Goal: Task Accomplishment & Management: Complete application form

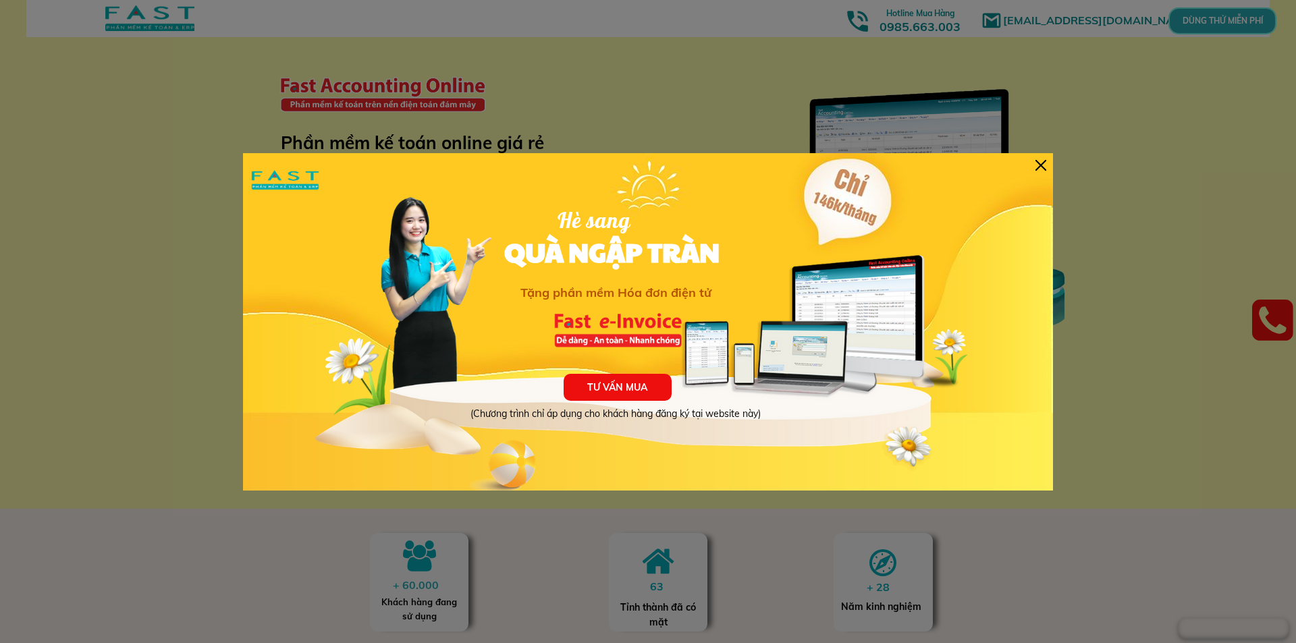
click at [1034, 166] on div "TƯ VẤN MUA (Chương trình chỉ áp dụng cho khách hàng đăng ký tại website này) Hè…" at bounding box center [648, 321] width 810 height 337
click at [1037, 167] on div at bounding box center [1040, 165] width 11 height 11
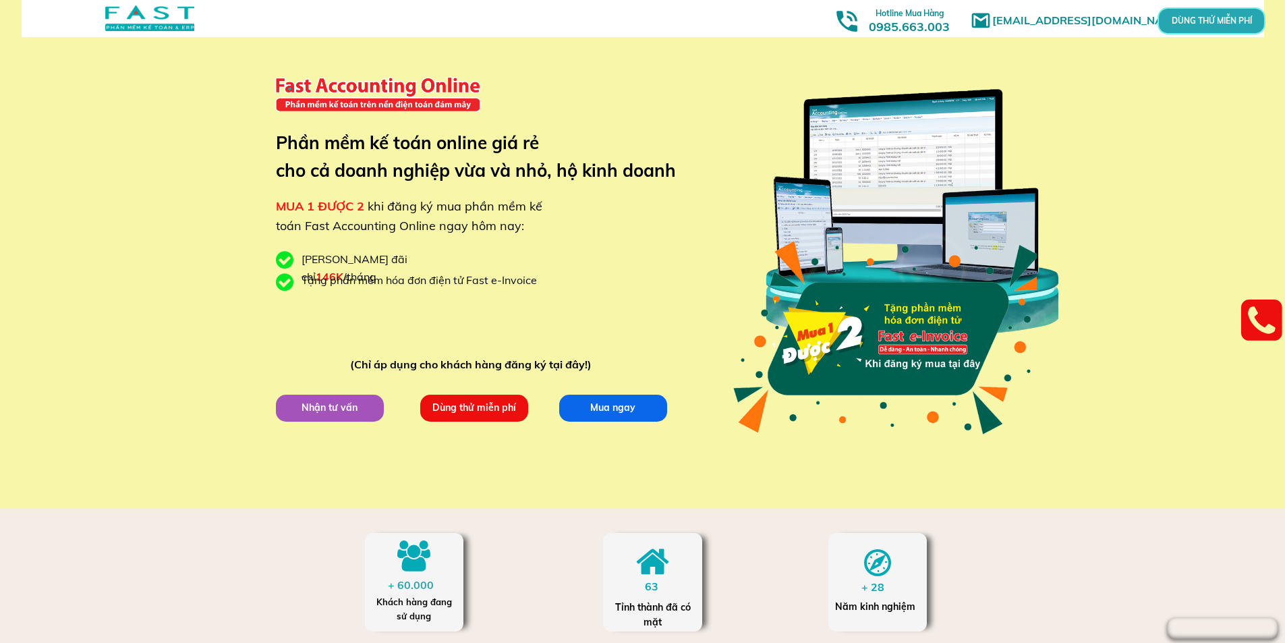
click at [460, 411] on p "Dùng thử miễn phí" at bounding box center [474, 408] width 108 height 27
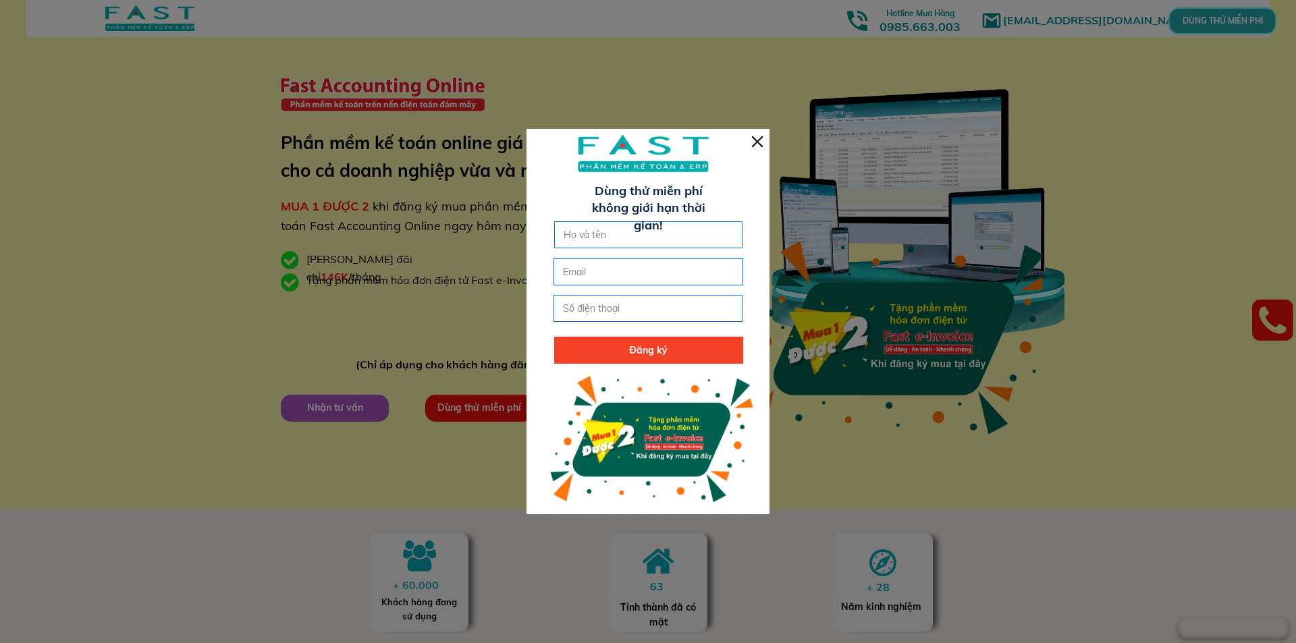
click at [569, 235] on input "text" at bounding box center [648, 235] width 177 height 26
type input "Hương"
click at [578, 271] on input "email" at bounding box center [647, 272] width 177 height 26
type input "[EMAIL_ADDRESS][DOMAIN_NAME]"
click at [610, 312] on input "tel" at bounding box center [647, 309] width 177 height 26
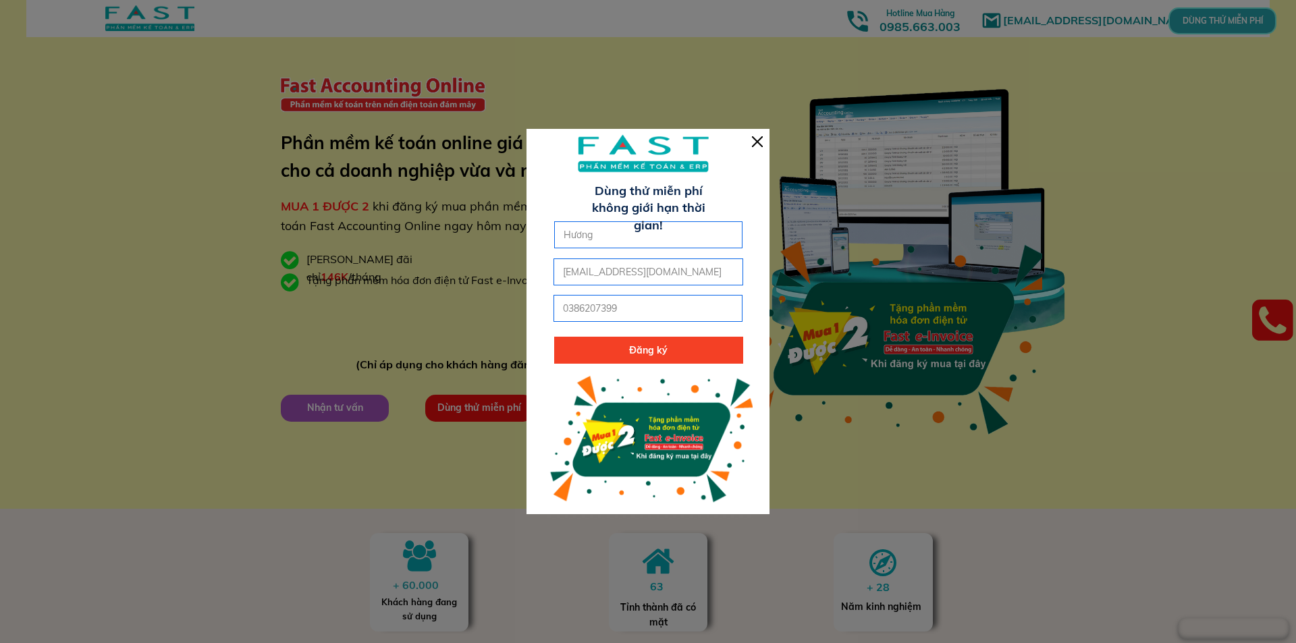
type input "0386207399"
click at [625, 350] on p "Đăng ký" at bounding box center [648, 350] width 189 height 27
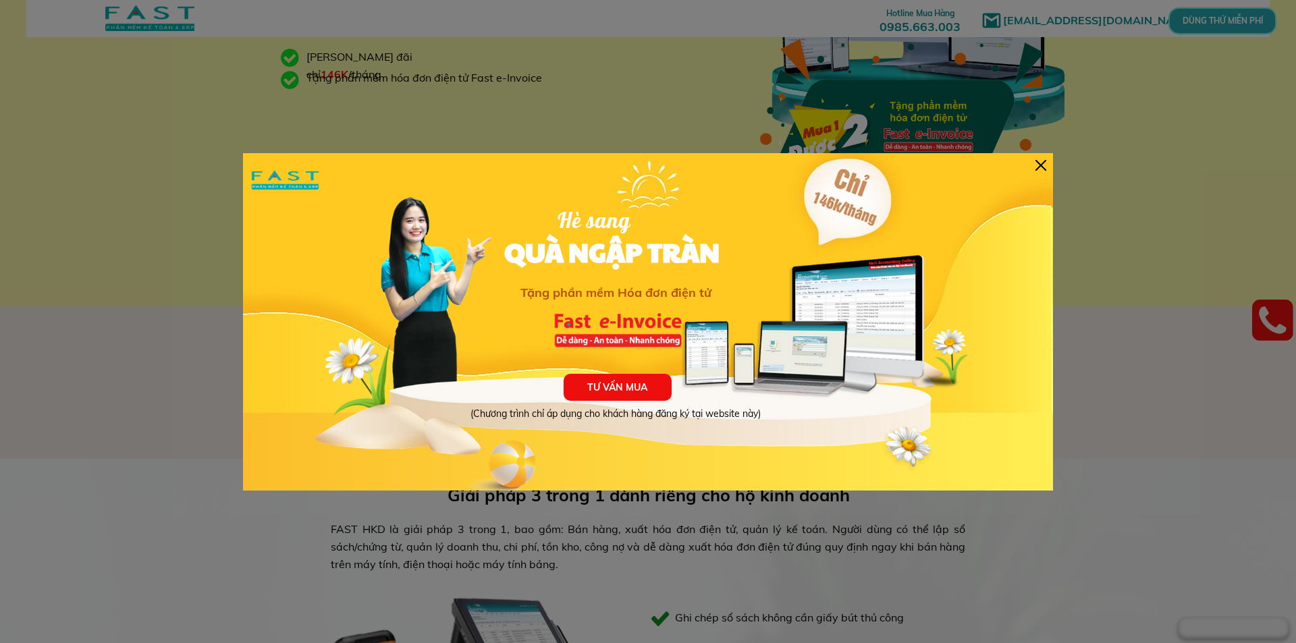
click at [1043, 163] on div at bounding box center [1040, 165] width 11 height 11
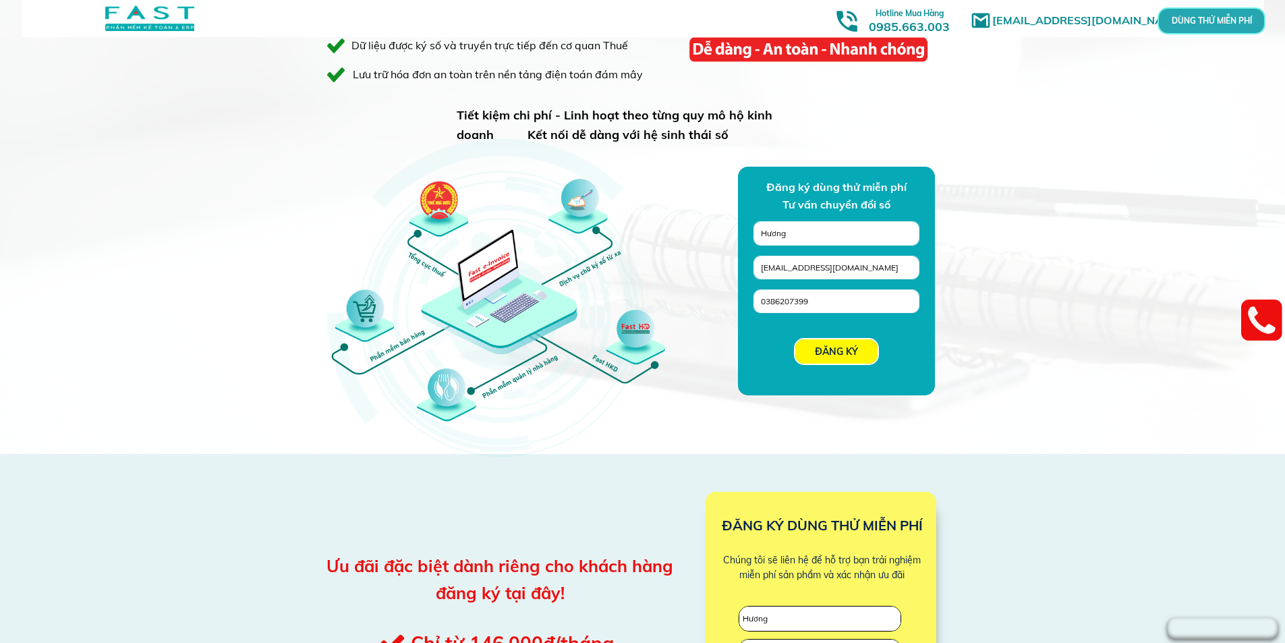
scroll to position [1080, 0]
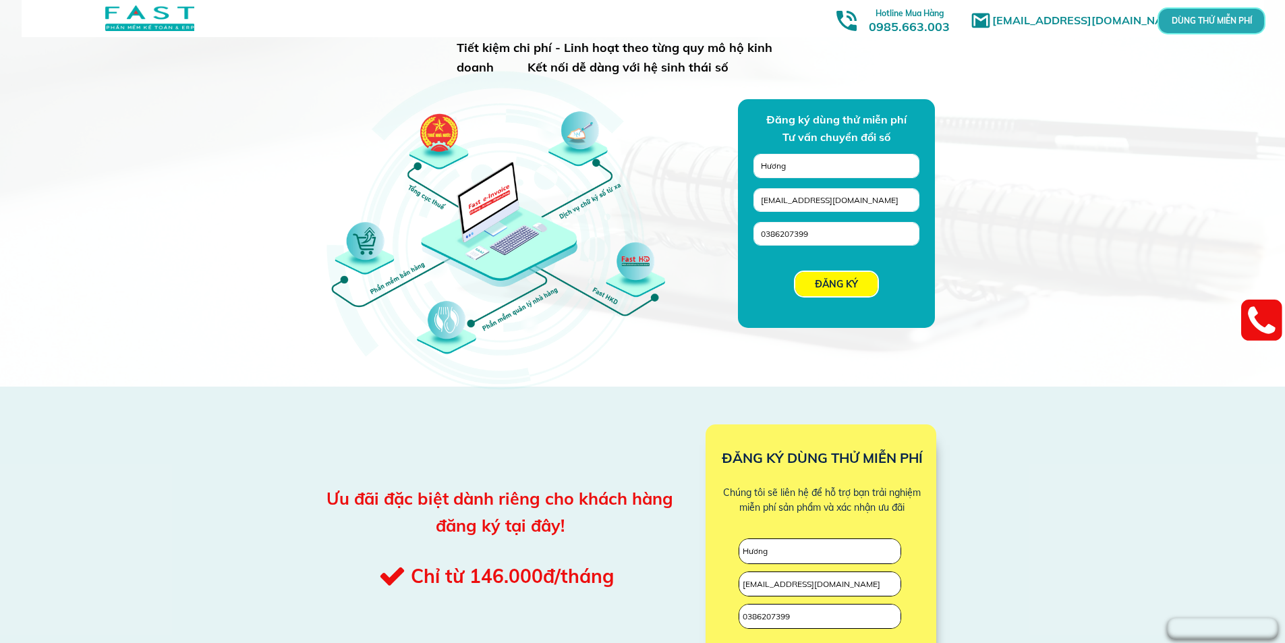
click at [1207, 18] on p "DÙNG THỬ MIỄN PHÍ" at bounding box center [1212, 21] width 32 height 7
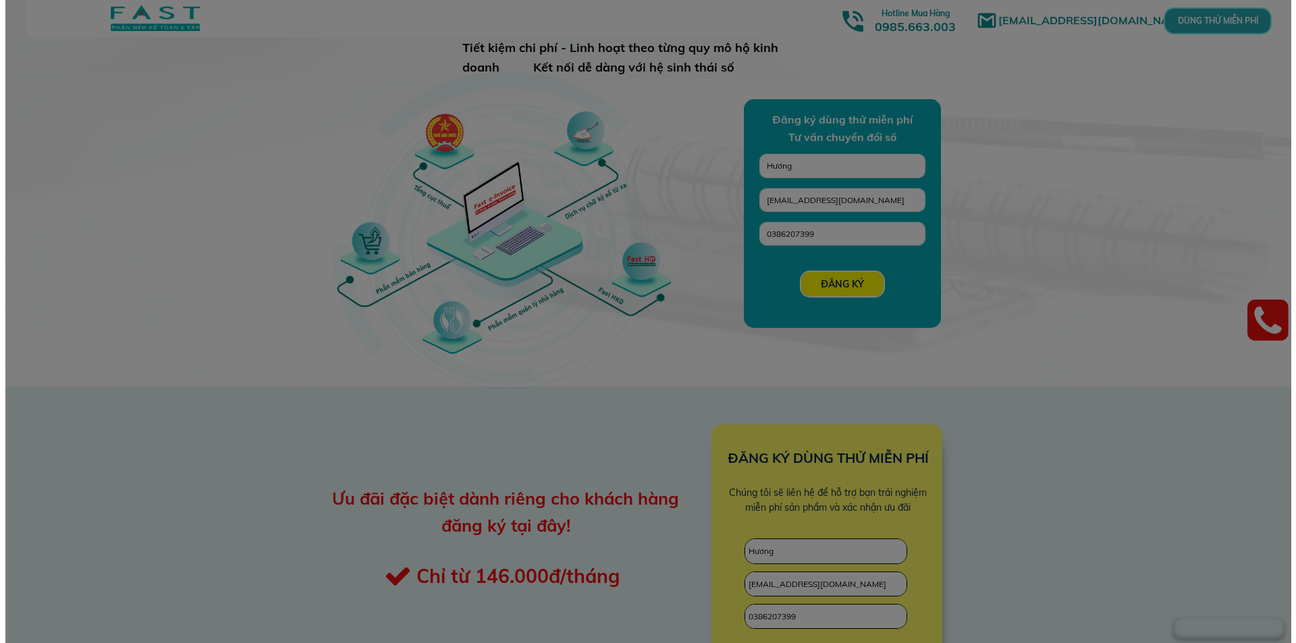
scroll to position [0, 0]
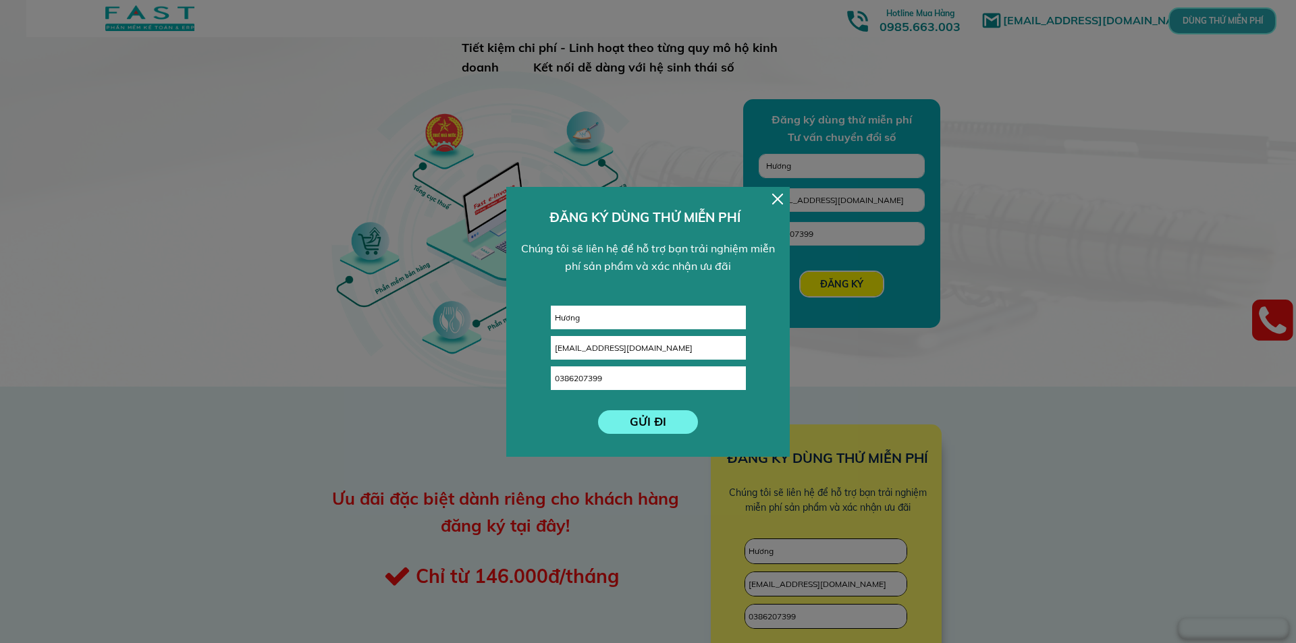
click at [634, 423] on p "GỬI ĐI" at bounding box center [648, 422] width 101 height 24
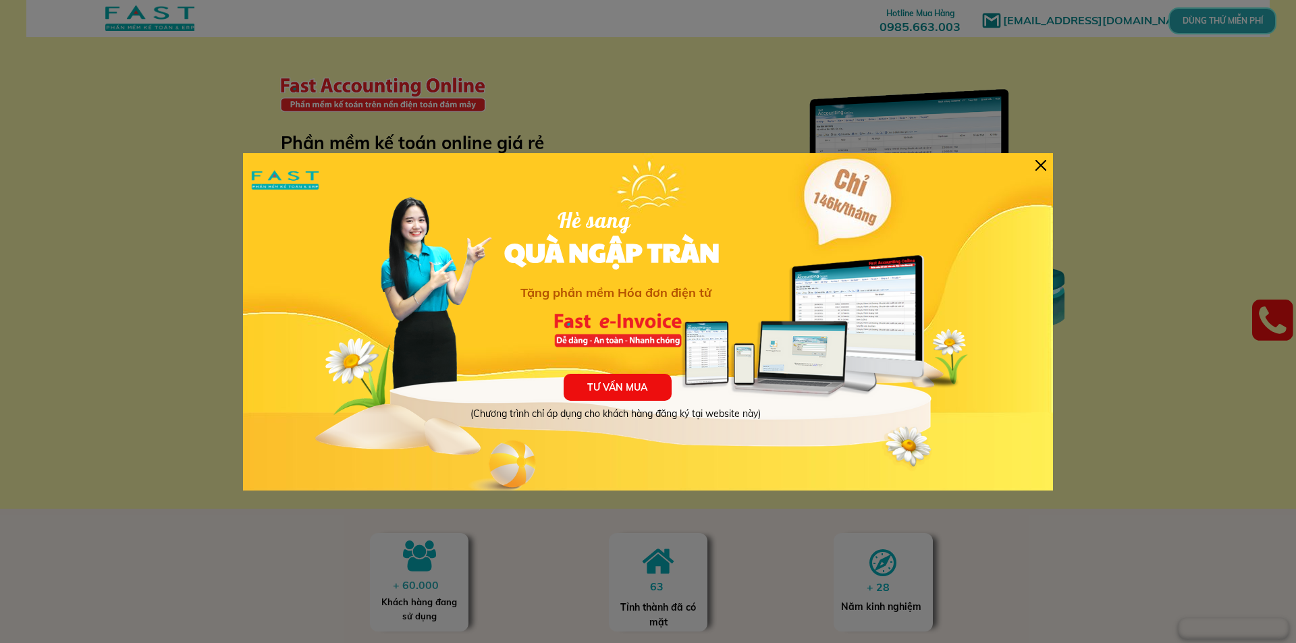
click at [1041, 165] on div at bounding box center [1040, 165] width 11 height 11
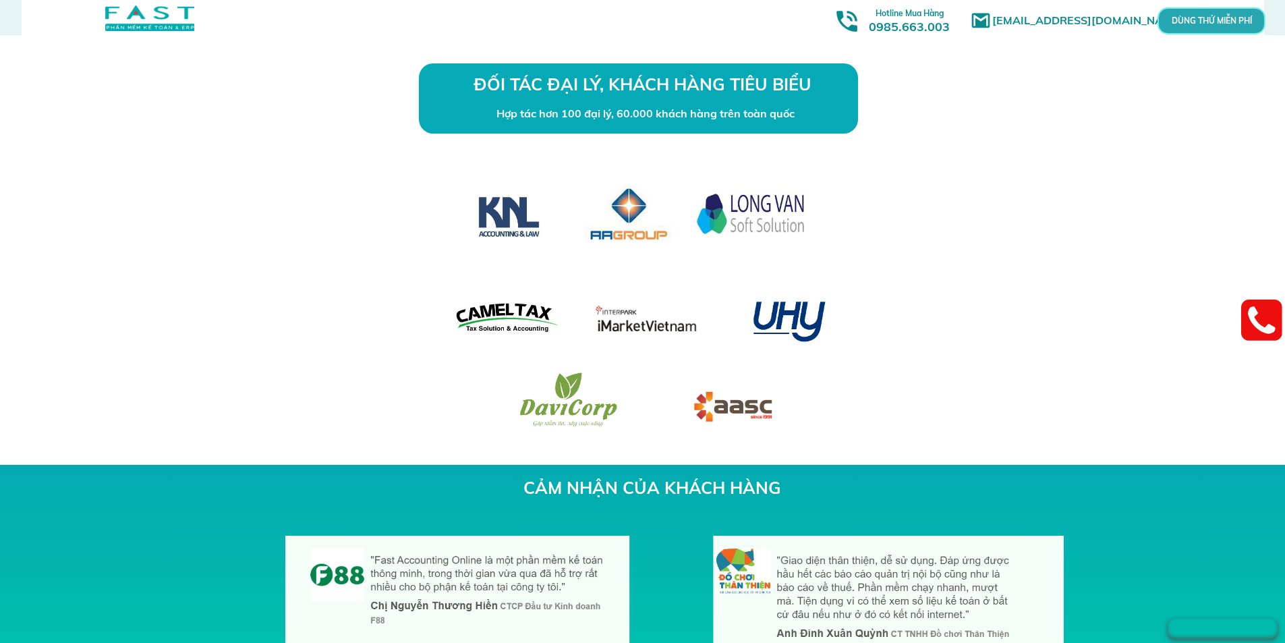
scroll to position [3981, 0]
